Goal: Task Accomplishment & Management: Use online tool/utility

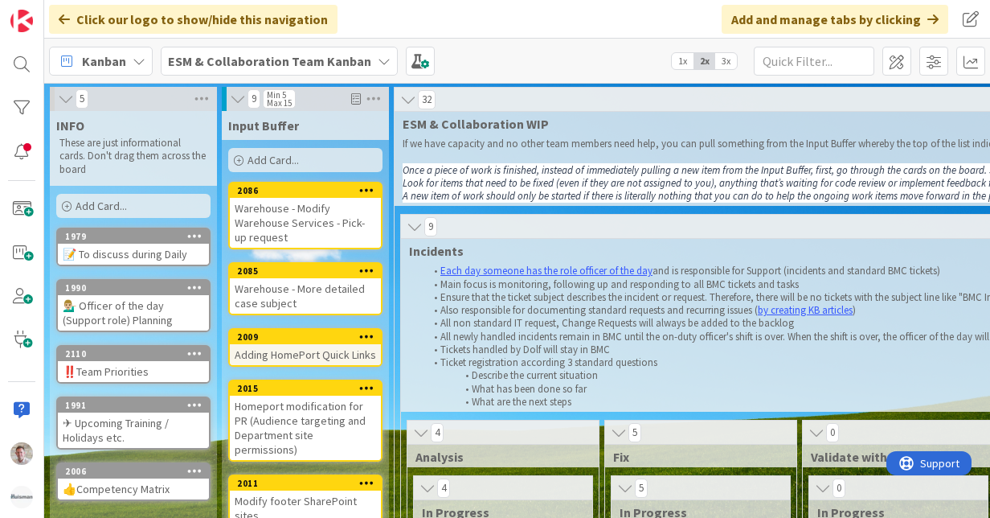
click at [257, 58] on b "ESM & Collaboration Team Kanban" at bounding box center [269, 61] width 203 height 16
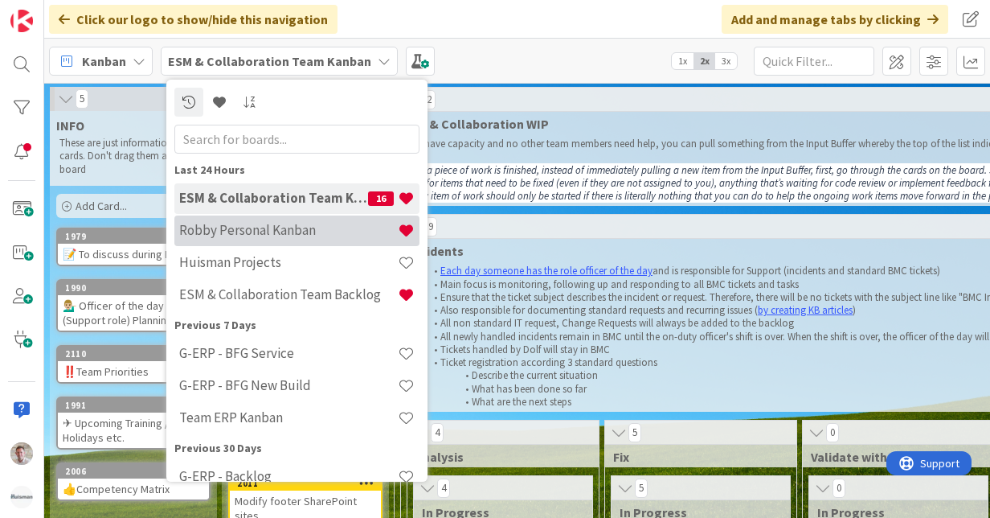
click at [238, 230] on h4 "Robby Personal Kanban" at bounding box center [288, 230] width 219 height 16
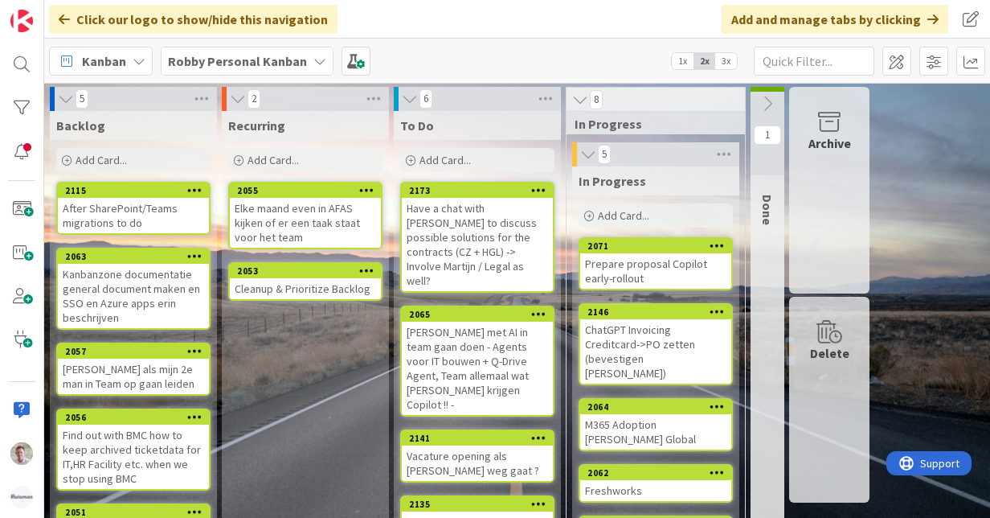
click at [492, 322] on div "[PERSON_NAME] met AI in team gaan doen - Agents voor IT bouwen + Q-Drive Agent,…" at bounding box center [477, 368] width 151 height 93
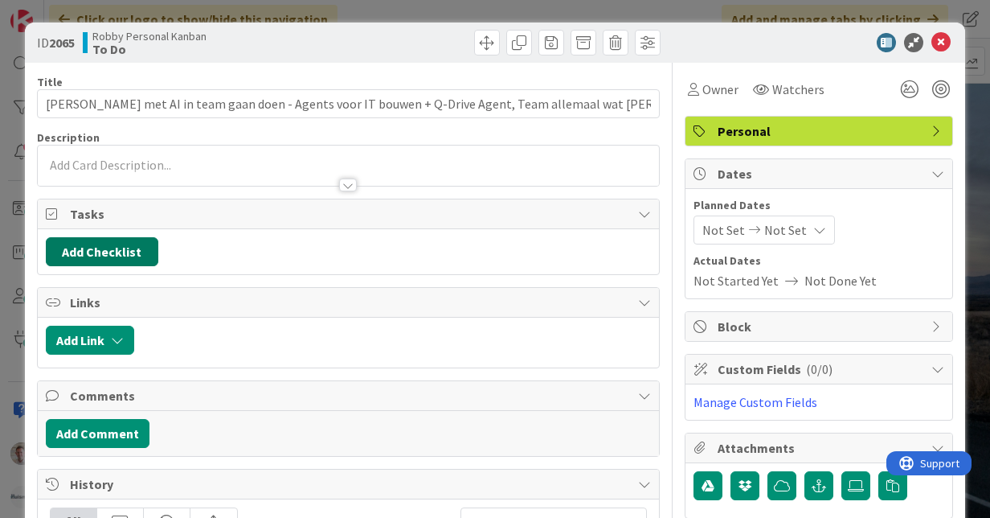
click at [117, 248] on button "Add Checklist" at bounding box center [102, 251] width 113 height 29
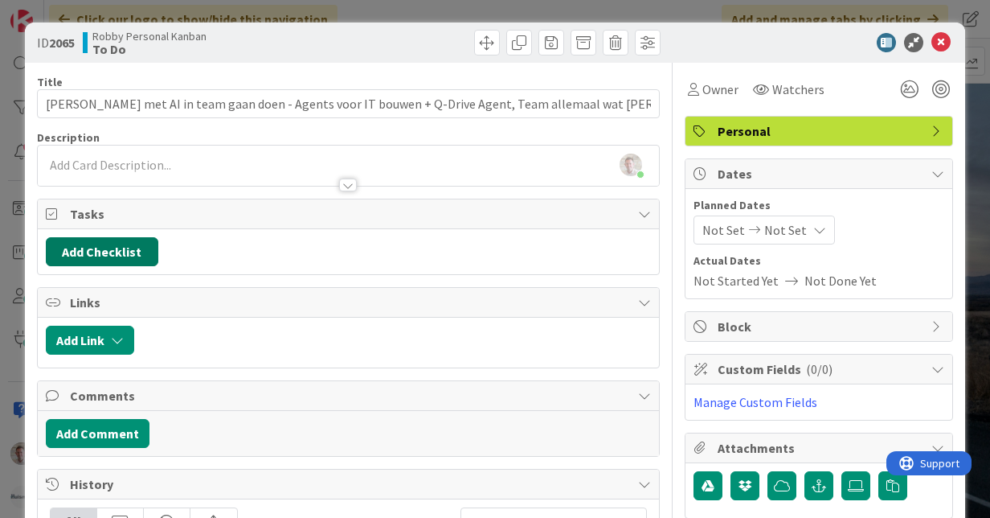
click at [81, 254] on button "Add Checklist" at bounding box center [102, 251] width 113 height 29
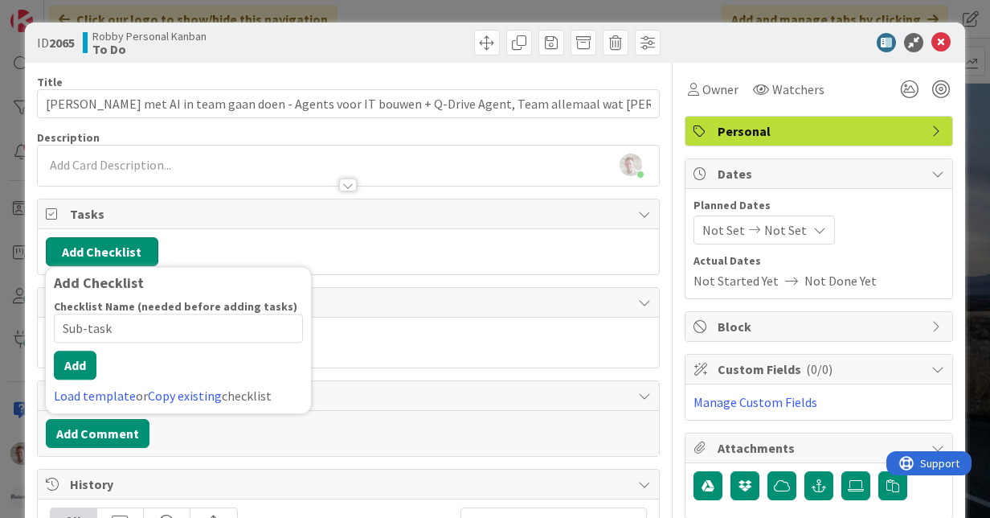
type input "Sub-tasks"
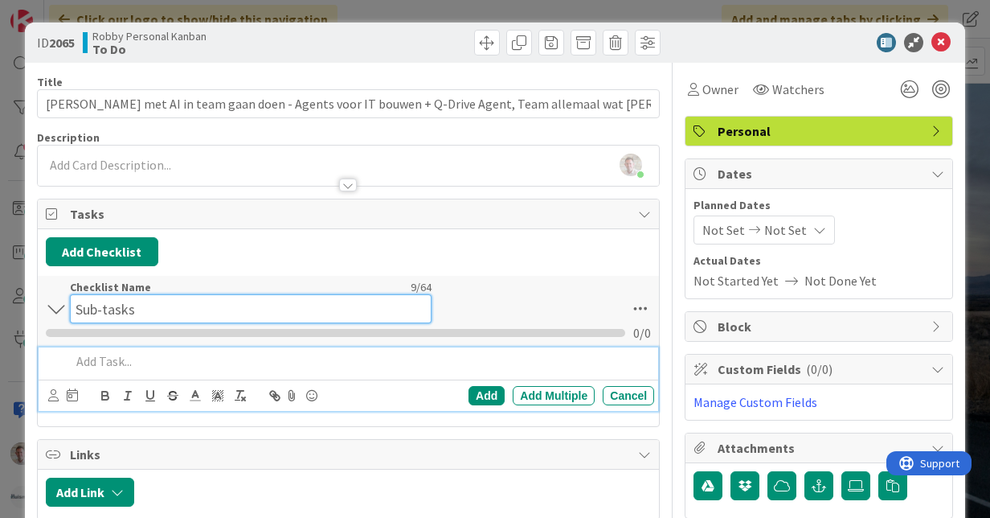
click at [97, 294] on input "Sub-tasks" at bounding box center [251, 308] width 362 height 29
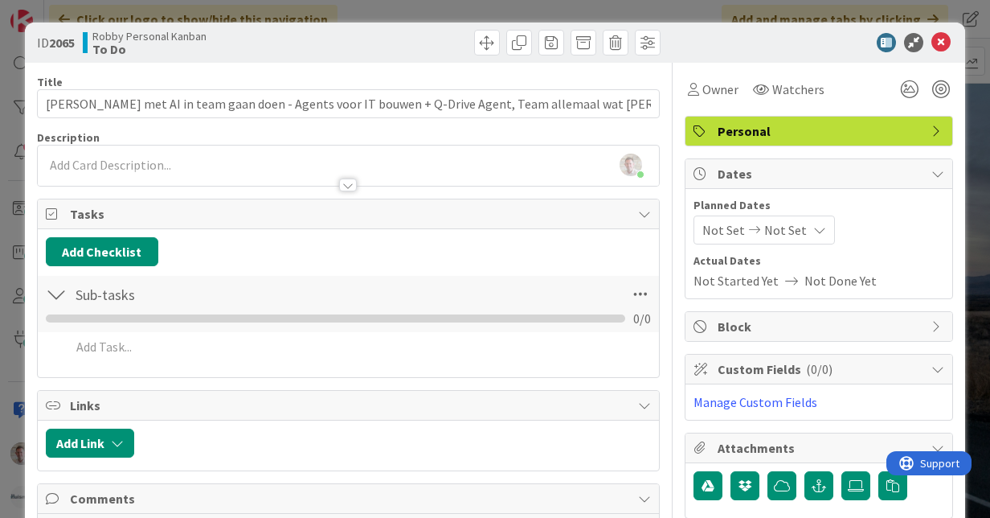
click at [479, 238] on div "Add Checklist Back" at bounding box center [348, 251] width 605 height 29
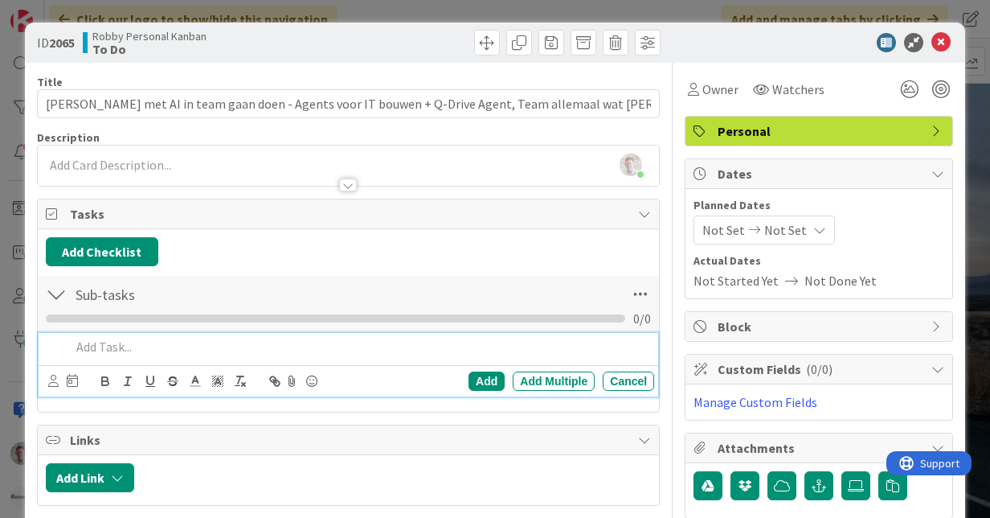
click at [101, 354] on div at bounding box center [359, 347] width 590 height 28
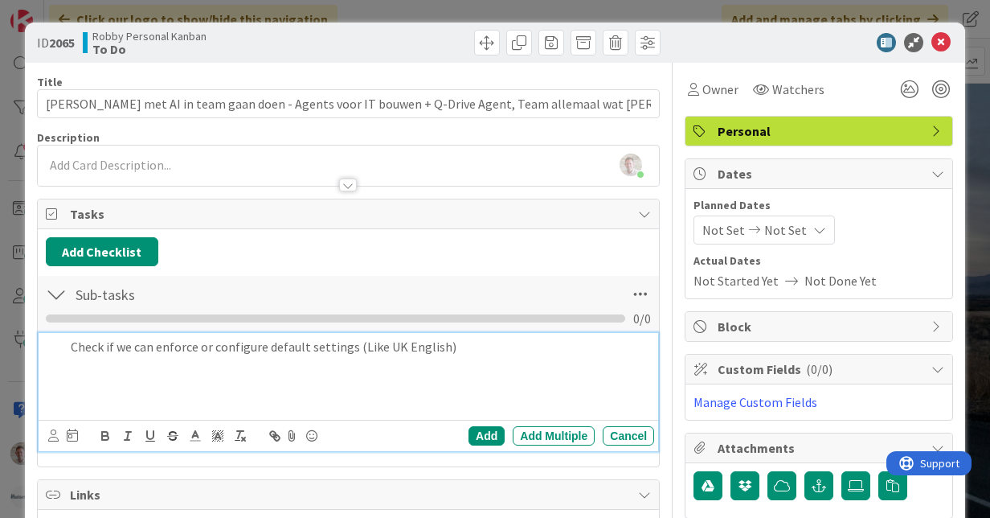
click at [219, 363] on p at bounding box center [359, 365] width 577 height 18
click at [196, 346] on span "Check if we can enforce or configure default settings (Like UK English)" at bounding box center [264, 346] width 386 height 16
click at [301, 342] on span "Check if we can enforce or configure default settings (Like UK English)" at bounding box center [264, 346] width 386 height 16
click at [304, 342] on span "Check if we can enforce or configure default settings (Like UK English)" at bounding box center [264, 346] width 386 height 16
click at [395, 342] on span "Check if we can enforce or configure default Copilot settings (Like UK English)" at bounding box center [286, 346] width 430 height 16
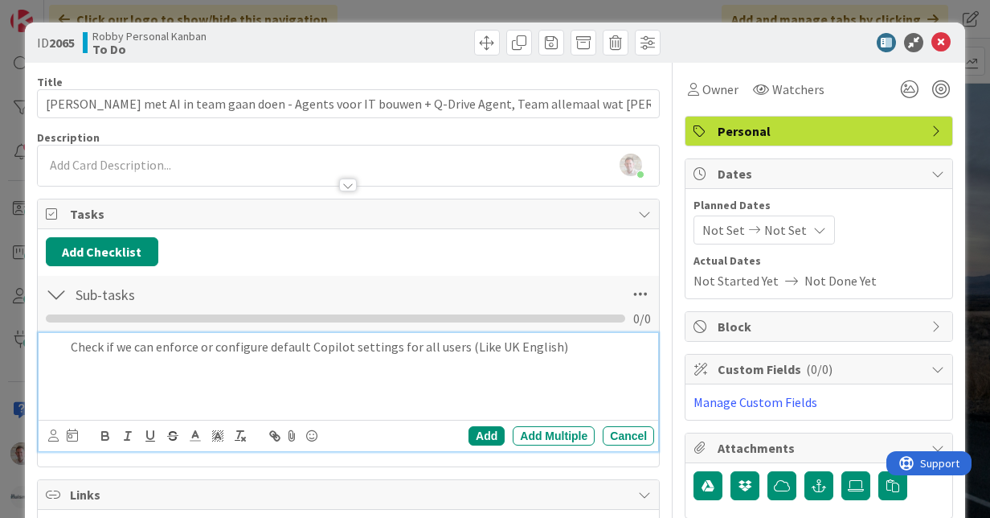
click at [543, 385] on p at bounding box center [359, 383] width 577 height 18
click at [598, 339] on p "Check if we can enforce or configure default Copilot settings for all users (Li…" at bounding box center [359, 347] width 577 height 18
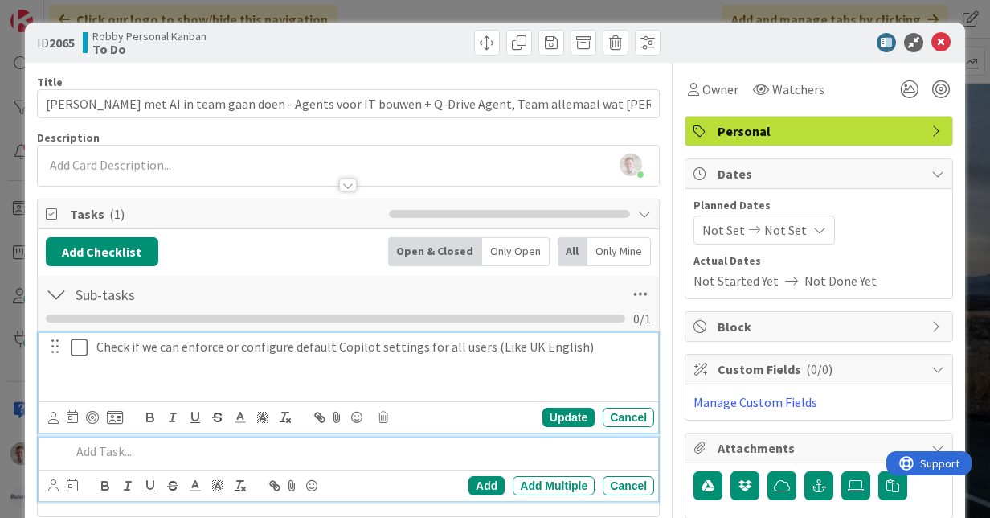
click at [579, 346] on p "Check if we can enforce or configure default Copilot settings for all users (Li…" at bounding box center [371, 347] width 551 height 18
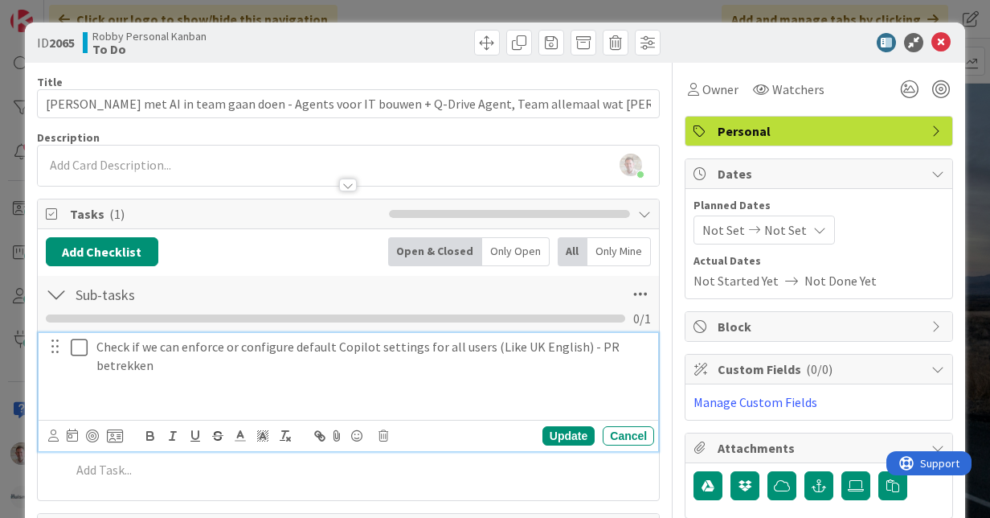
click at [123, 394] on p at bounding box center [371, 401] width 551 height 18
click at [158, 370] on p "Check if we can enforce or configure default Copilot settings for all users (Li…" at bounding box center [371, 356] width 551 height 36
